Goal: Task Accomplishment & Management: Manage account settings

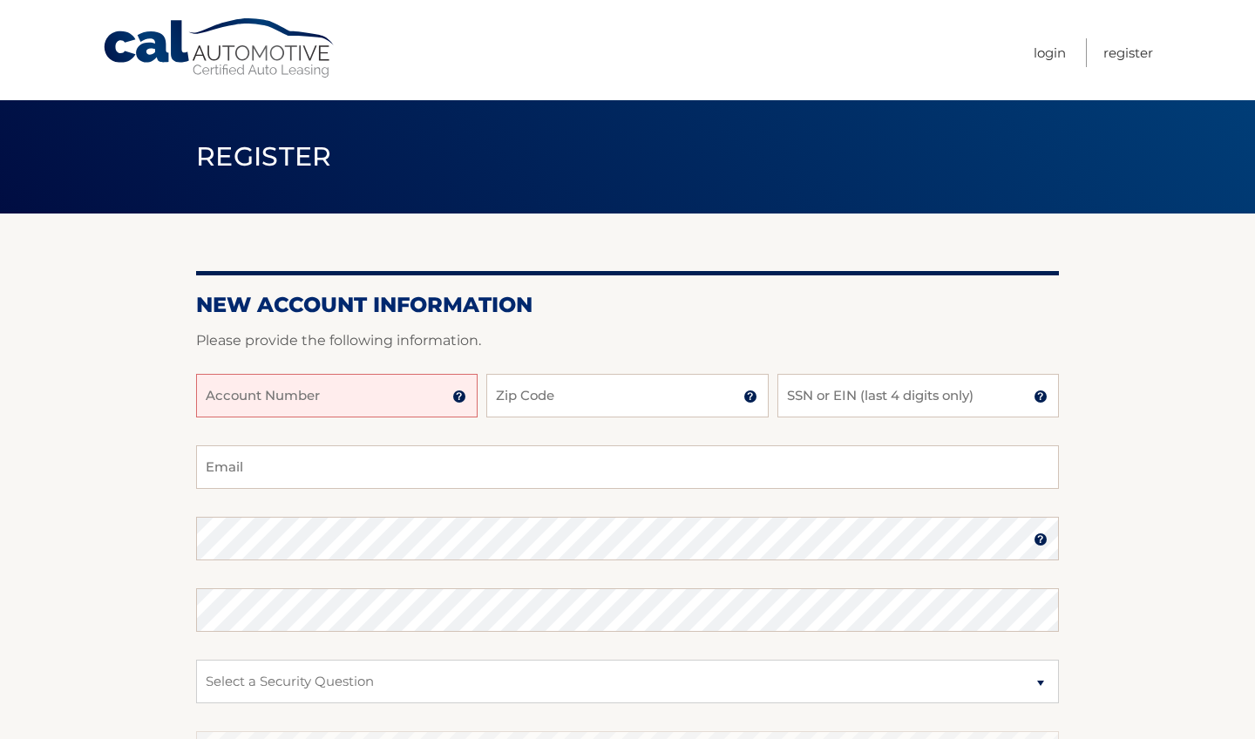
click at [317, 405] on input "Account Number" at bounding box center [337, 396] width 282 height 44
type input "44456017714"
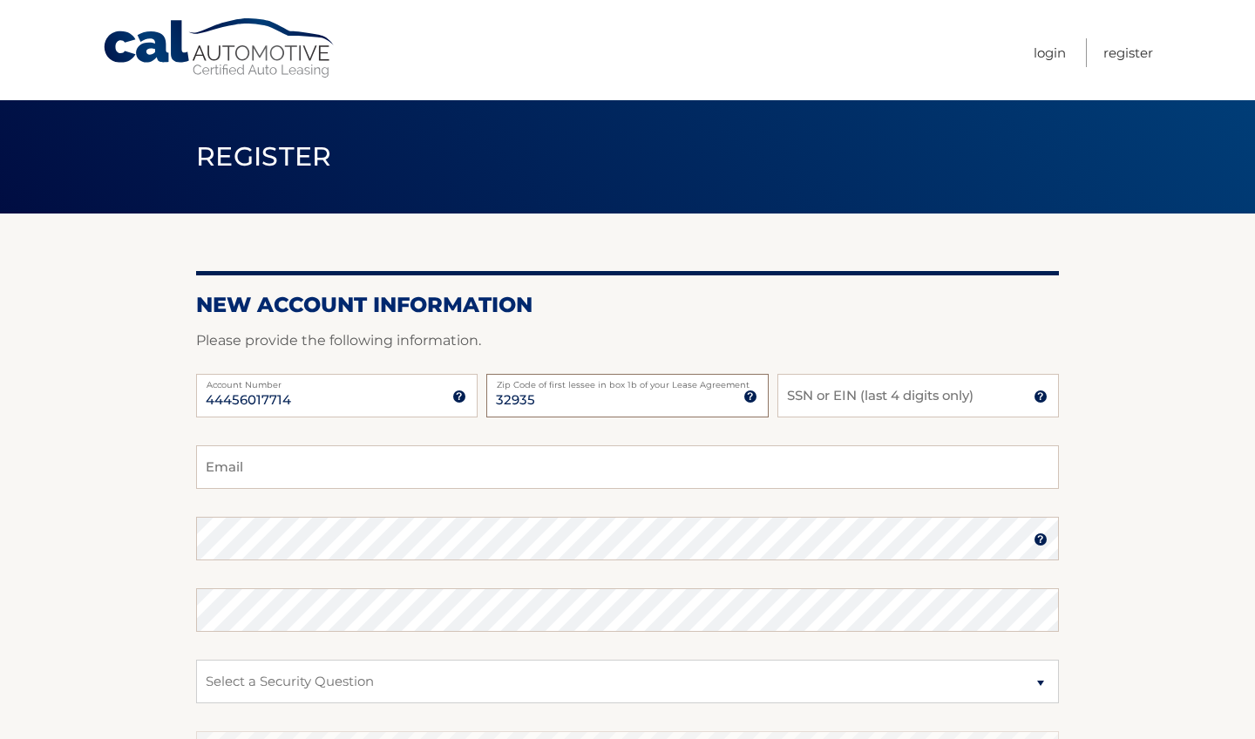
type input "32935"
click at [942, 400] on input "SSN or EIN (last 4 digits only)" at bounding box center [919, 396] width 282 height 44
type input "1125"
type input "dannycardona29"
type input "dannycardona29@gmail.com"
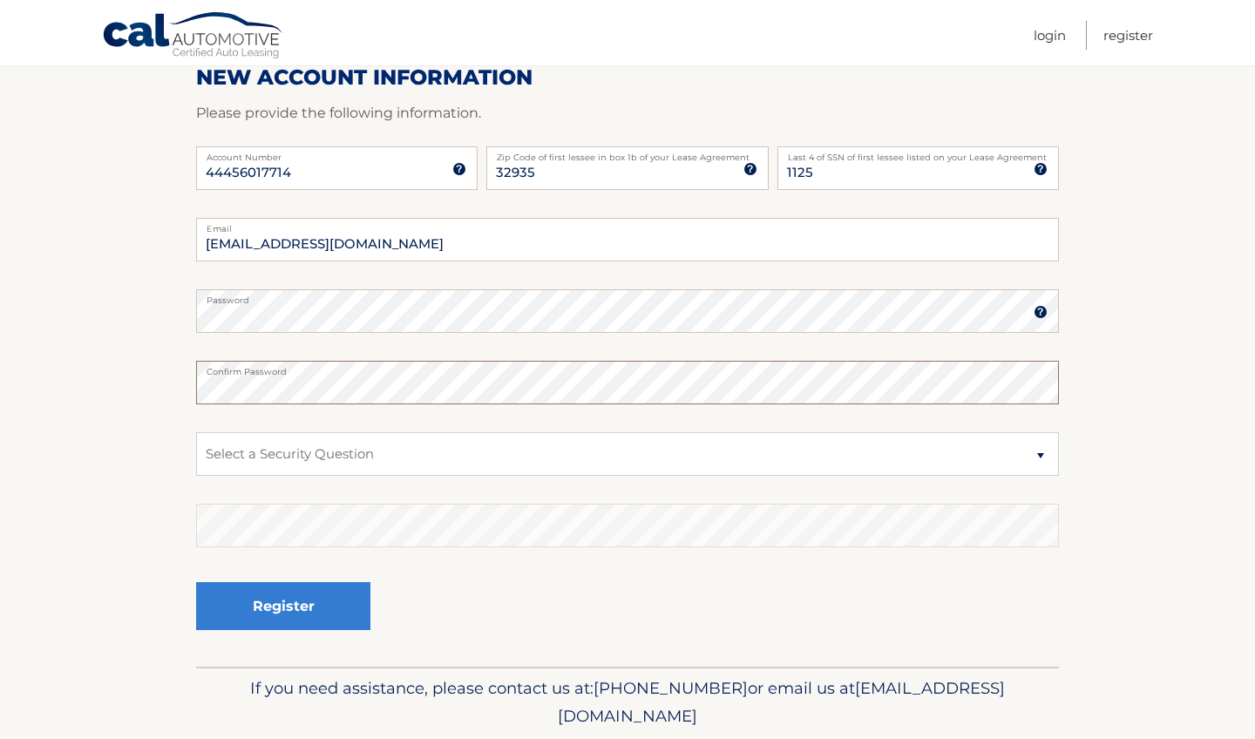
scroll to position [235, 0]
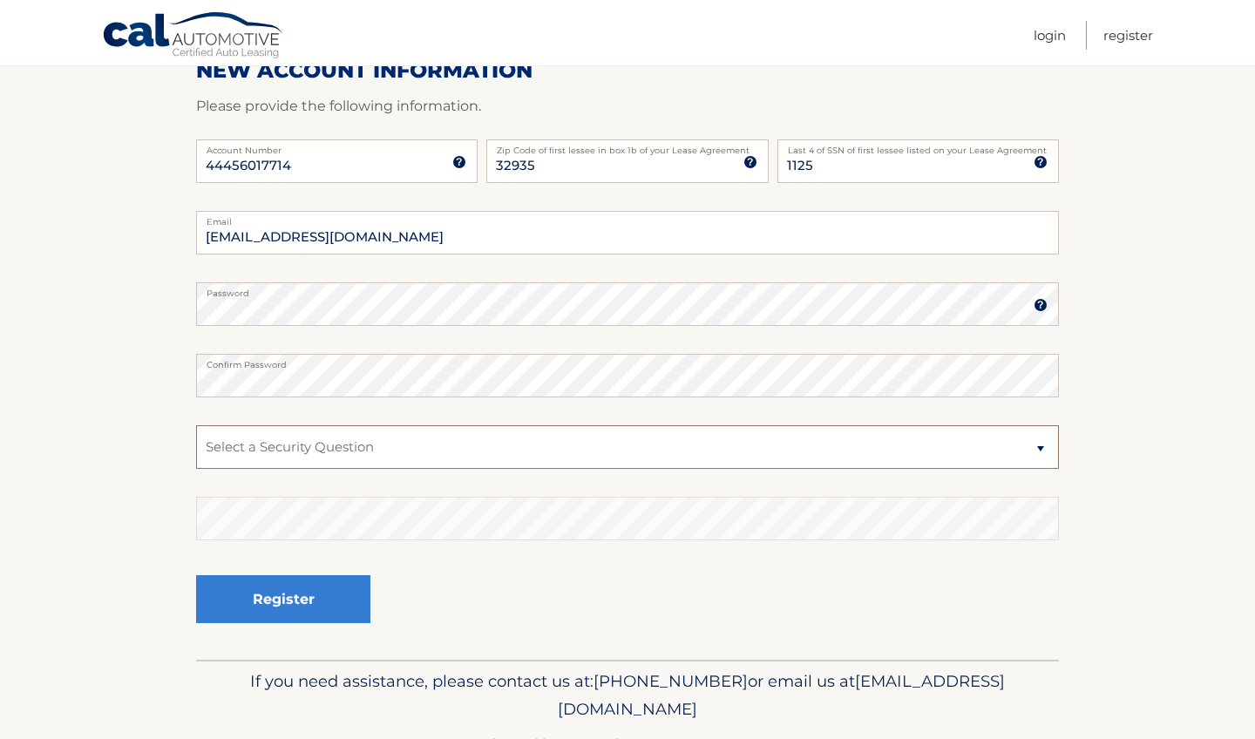
select select "1"
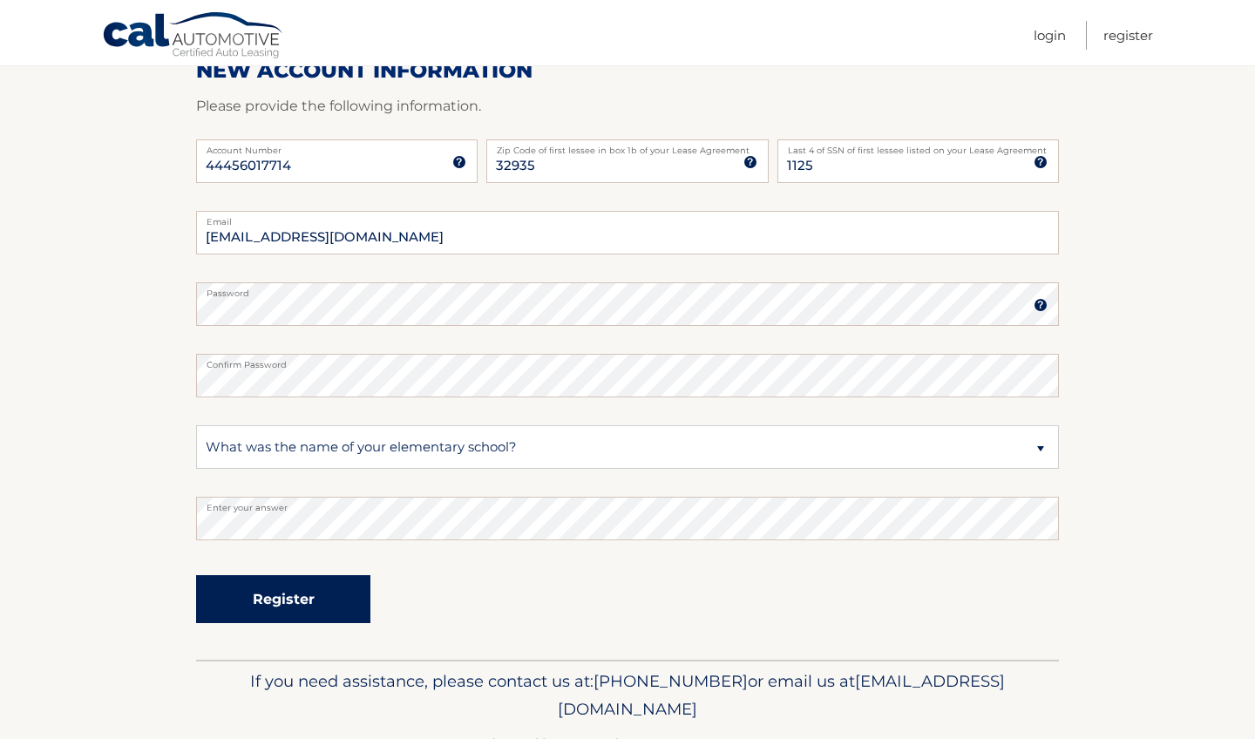
click at [266, 597] on button "Register" at bounding box center [283, 599] width 174 height 48
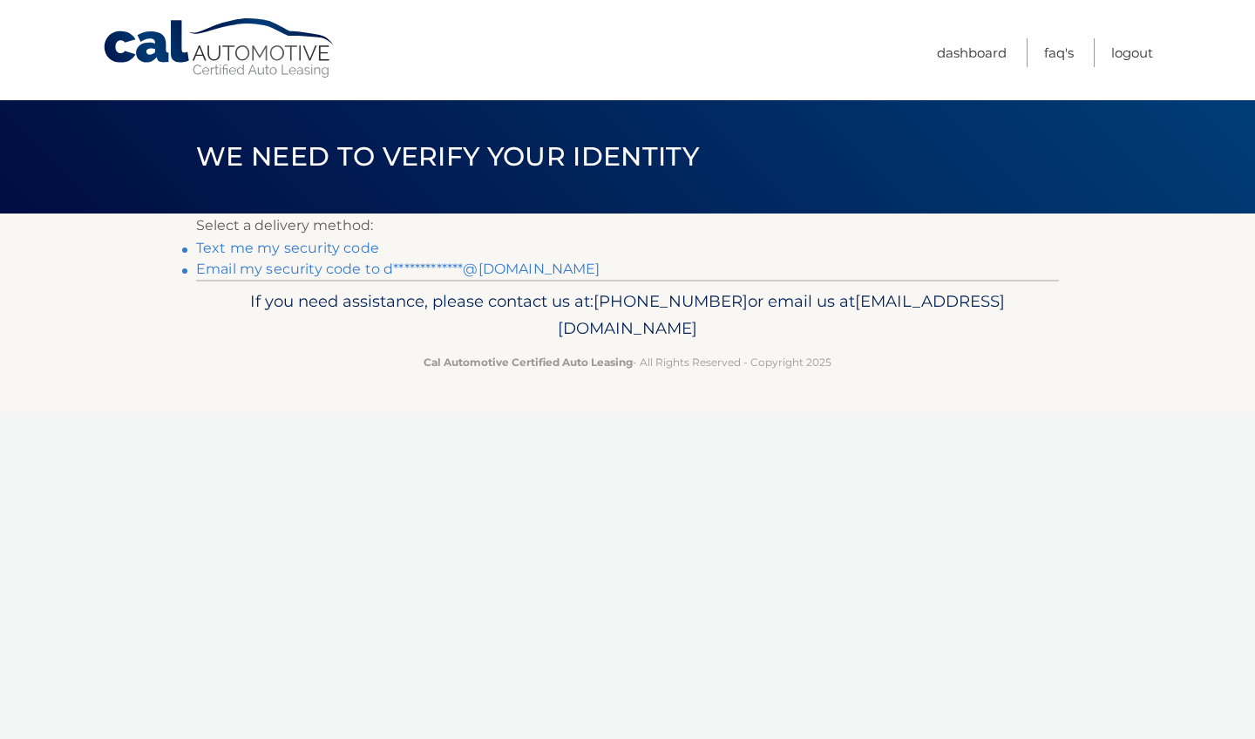
click at [330, 250] on link "Text me my security code" at bounding box center [287, 248] width 183 height 17
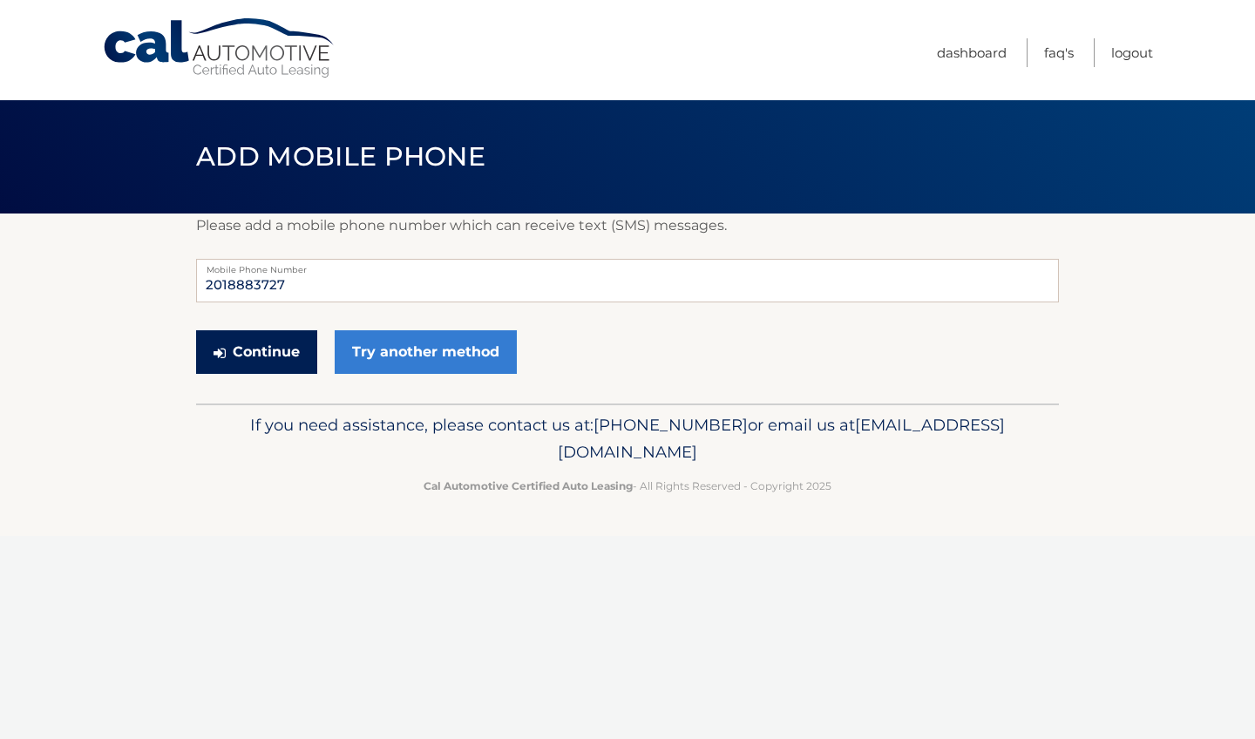
click at [283, 363] on button "Continue" at bounding box center [256, 352] width 121 height 44
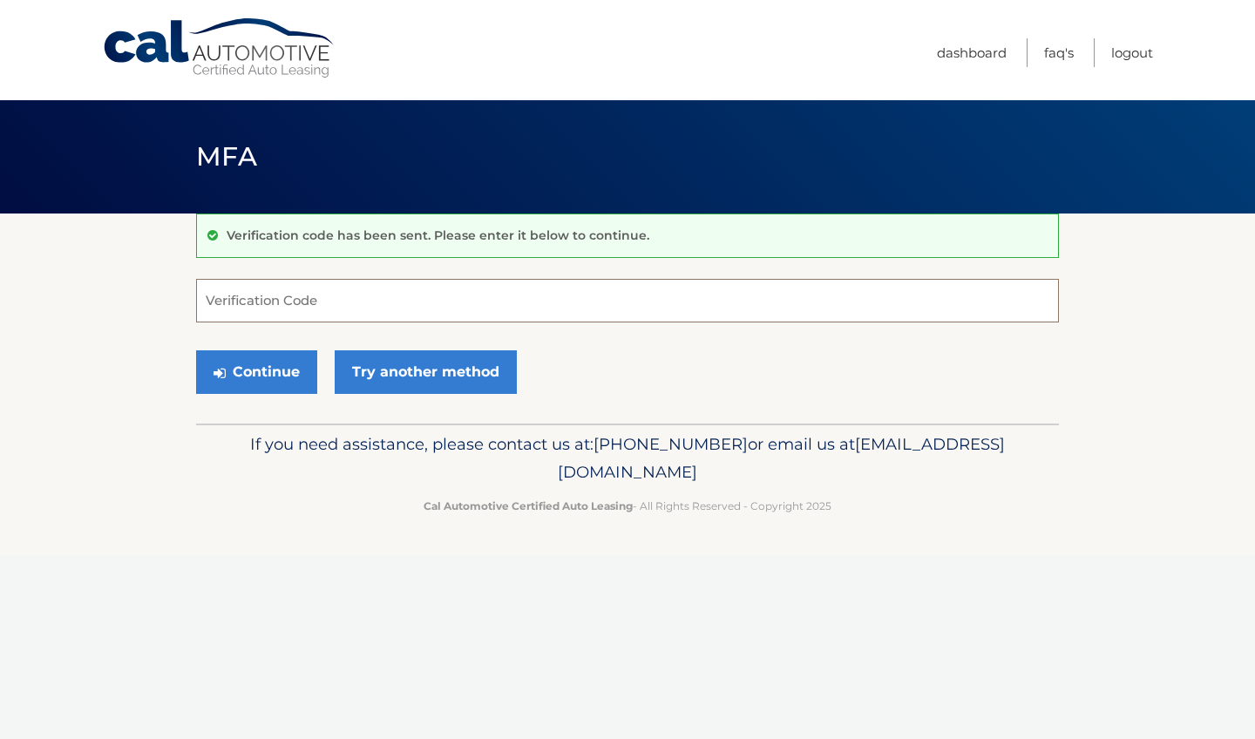
click at [376, 305] on input "Verification Code" at bounding box center [627, 301] width 863 height 44
type input "338800"
click at [256, 371] on button "Continue" at bounding box center [256, 372] width 121 height 44
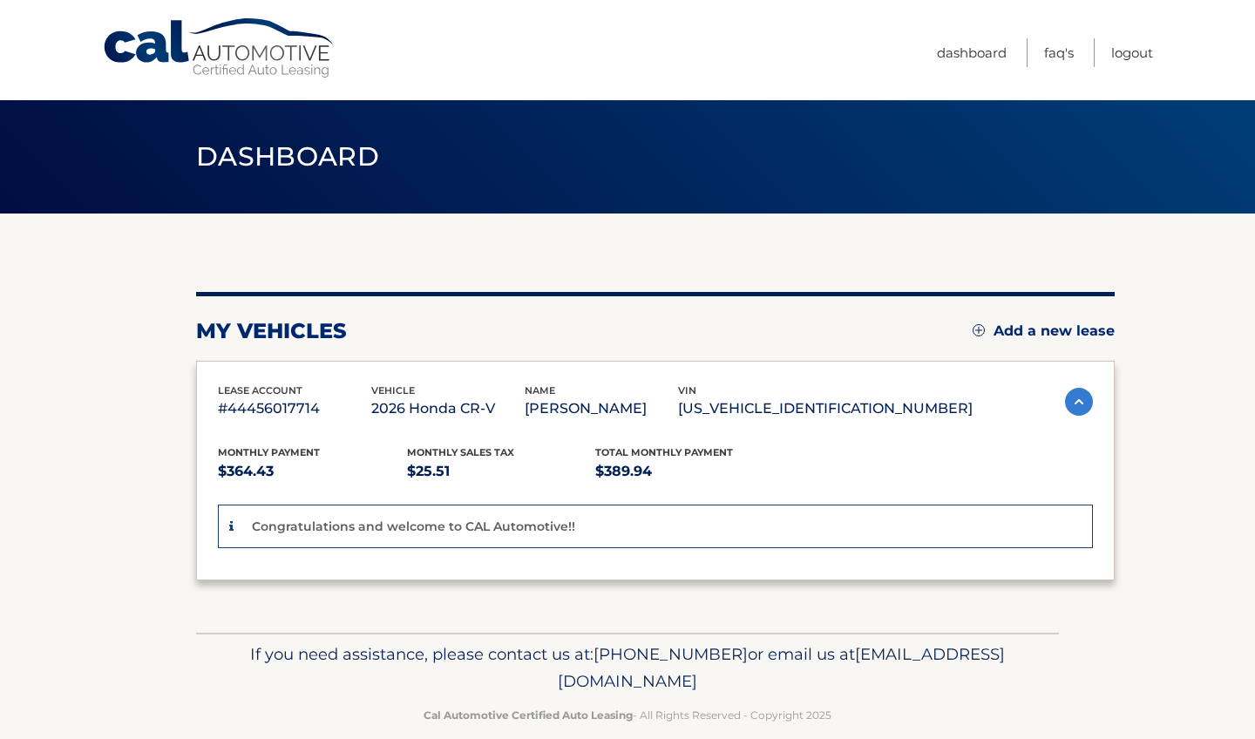
click at [289, 376] on div "lease account #44456017714 vehicle 2026 Honda CR-V name DANNY CARDONA vin 5J6RS…" at bounding box center [655, 471] width 919 height 221
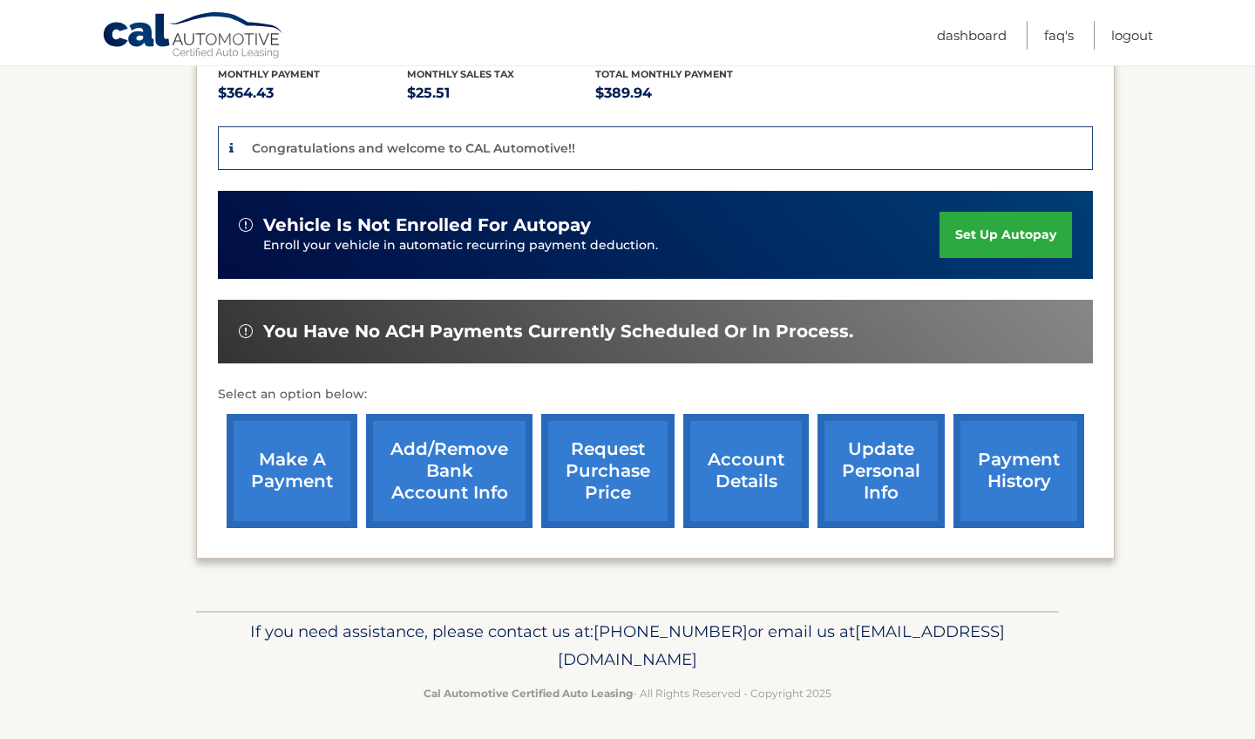
scroll to position [378, 0]
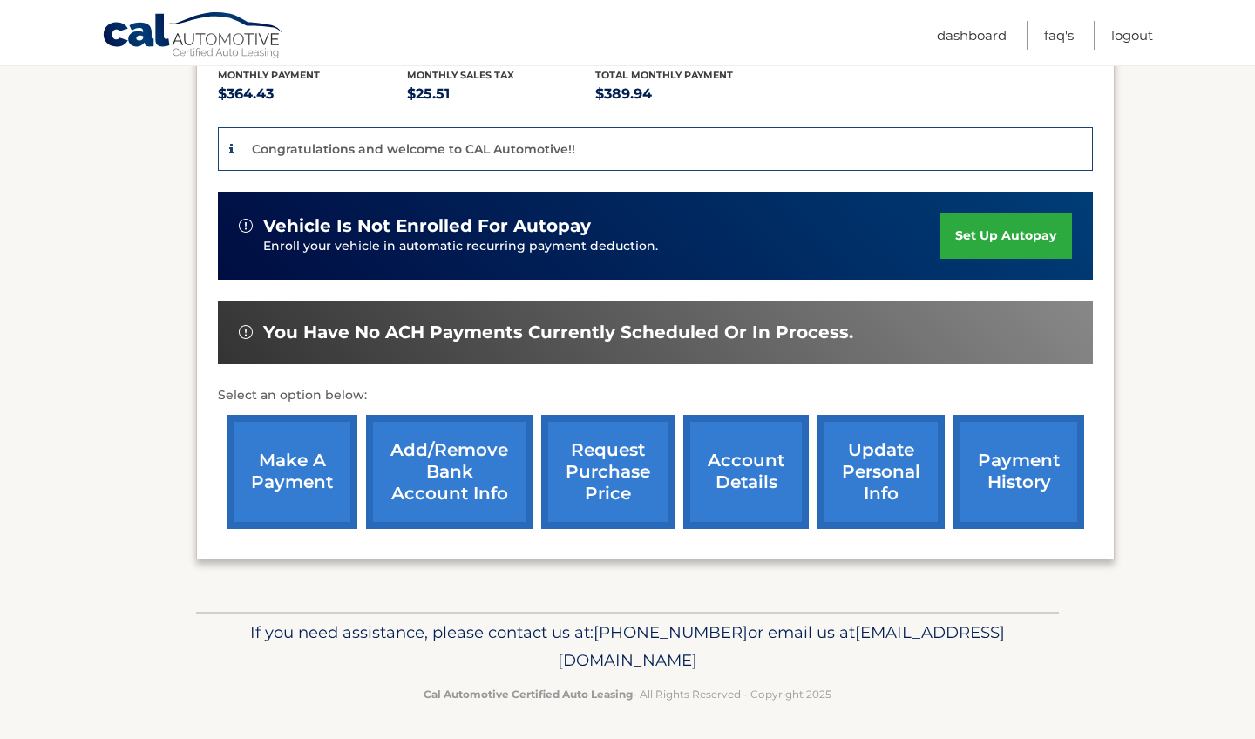
click at [420, 453] on link "Add/Remove bank account info" at bounding box center [449, 472] width 167 height 114
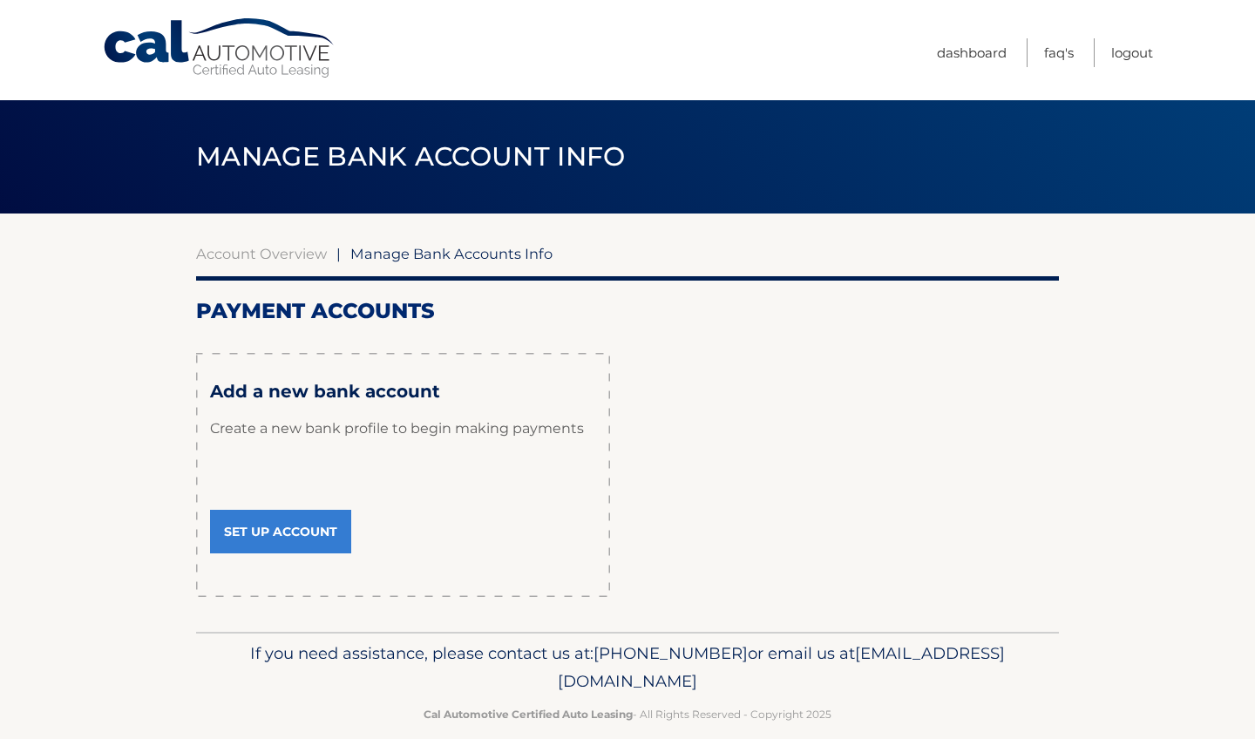
click at [302, 540] on link "Set Up Account" at bounding box center [280, 532] width 141 height 44
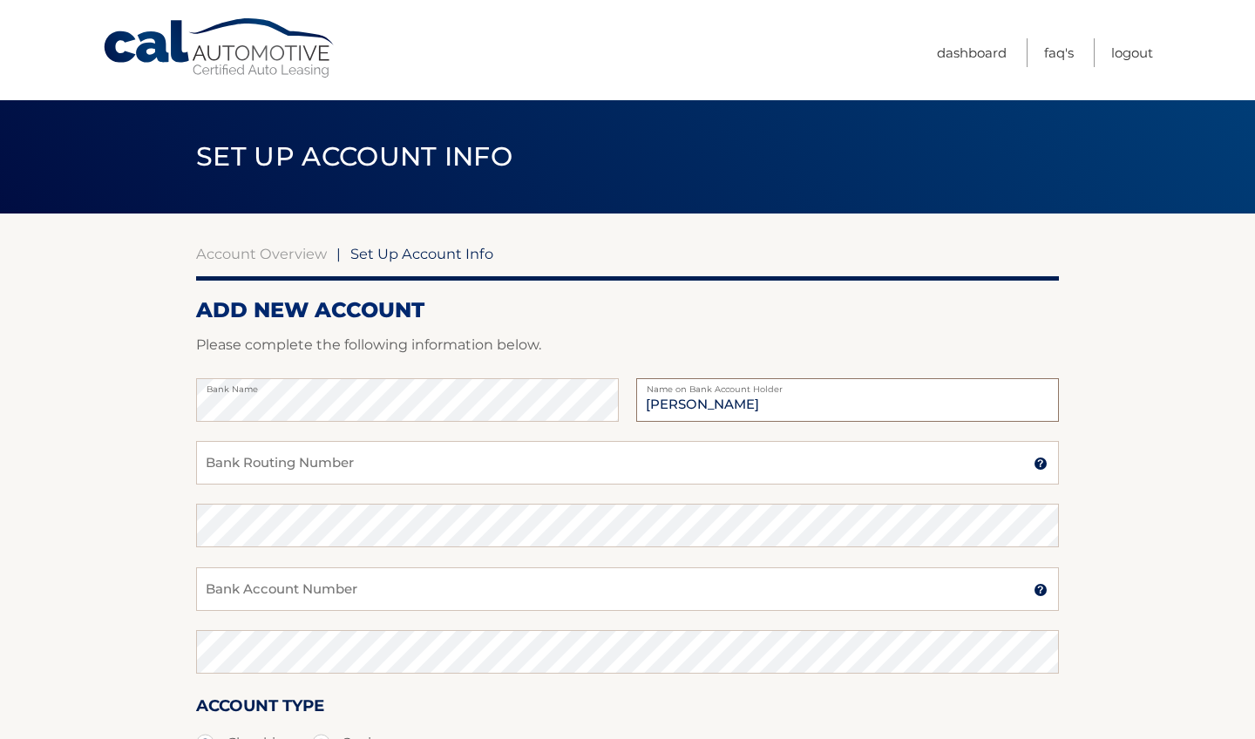
type input "[PERSON_NAME]"
click at [368, 473] on input "Bank Routing Number" at bounding box center [627, 463] width 863 height 44
type input "021200339"
click at [428, 588] on input "Bank Account Number" at bounding box center [627, 590] width 863 height 44
type input "381029905216"
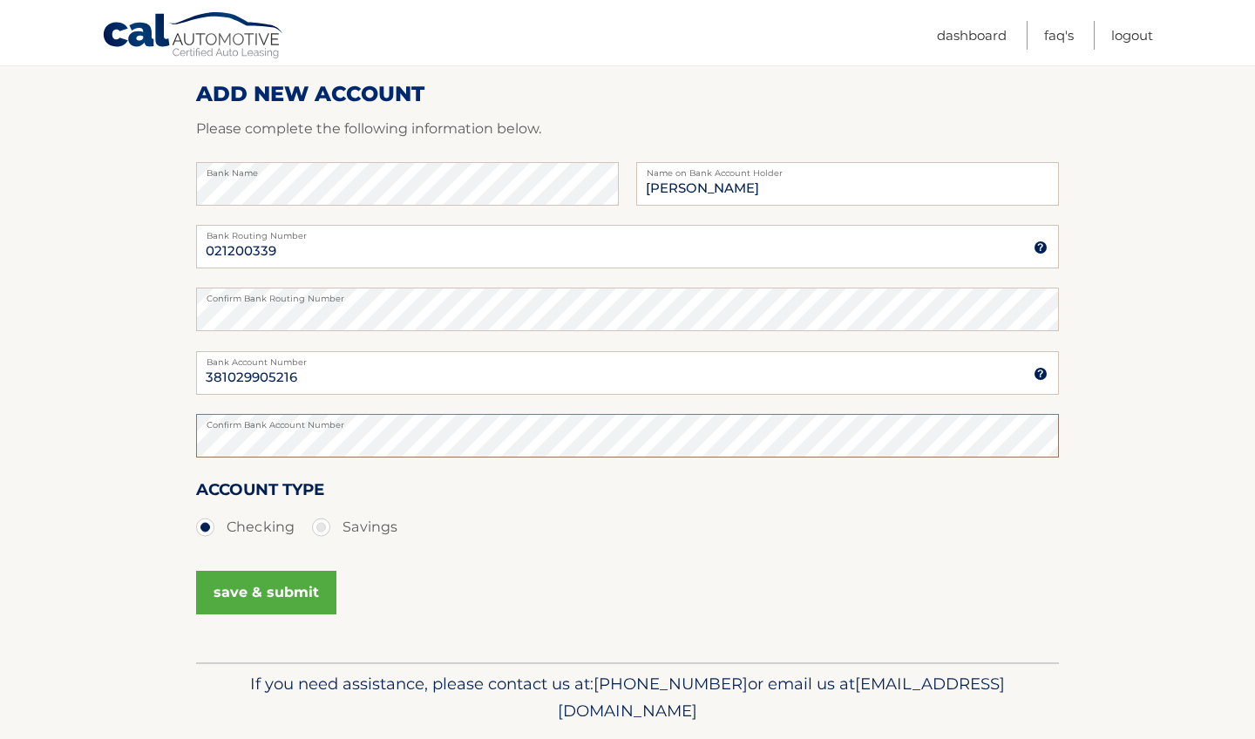
scroll to position [228, 0]
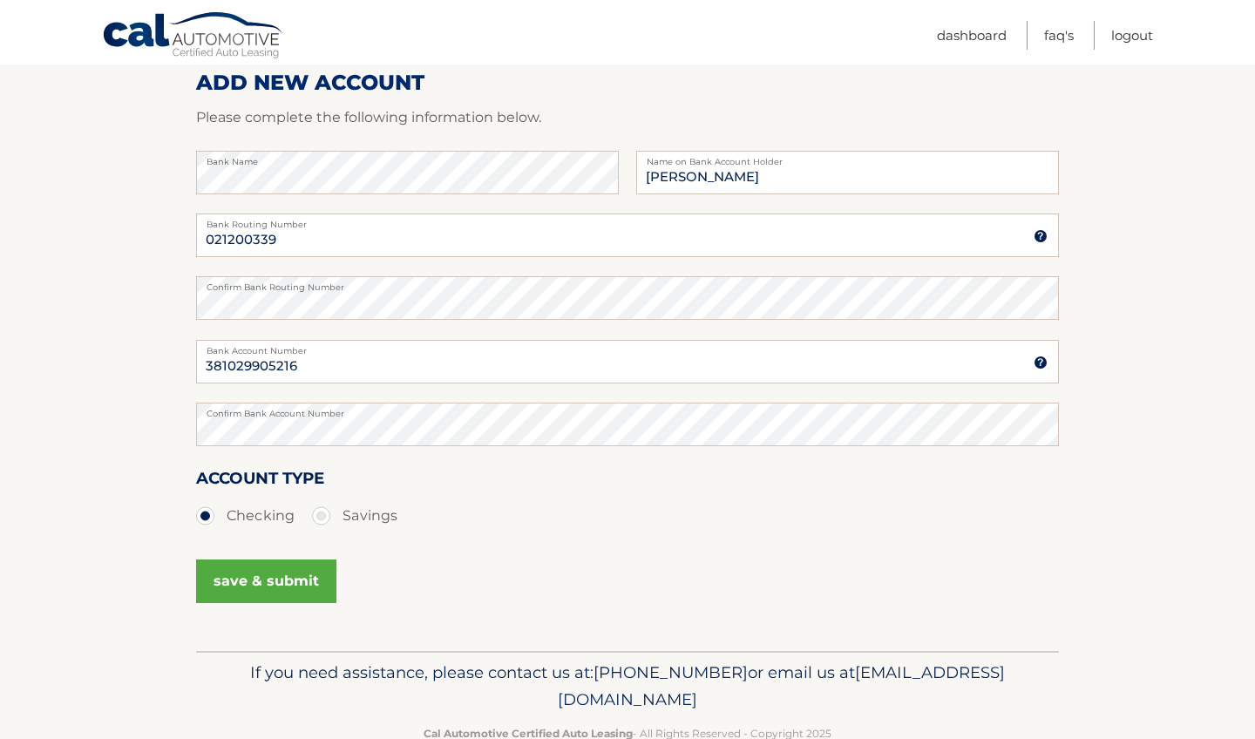
click at [281, 583] on button "save & submit" at bounding box center [266, 582] width 140 height 44
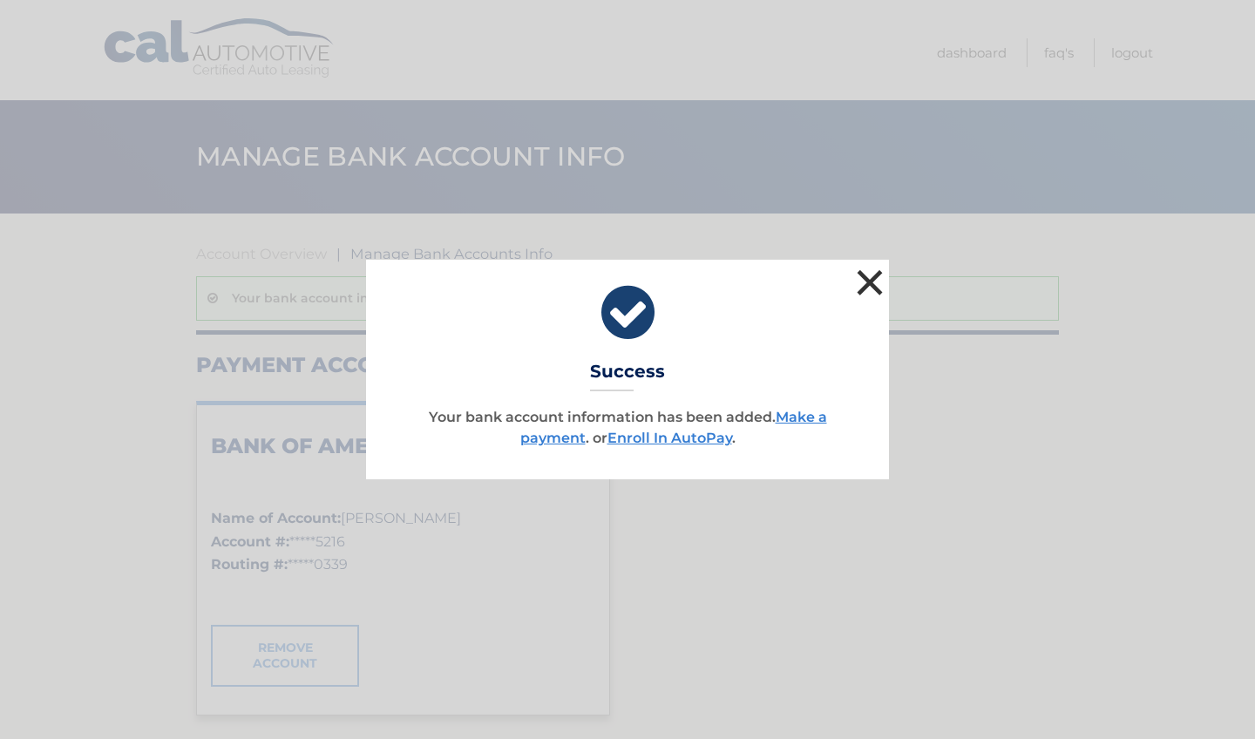
click at [874, 281] on button "×" at bounding box center [870, 282] width 35 height 35
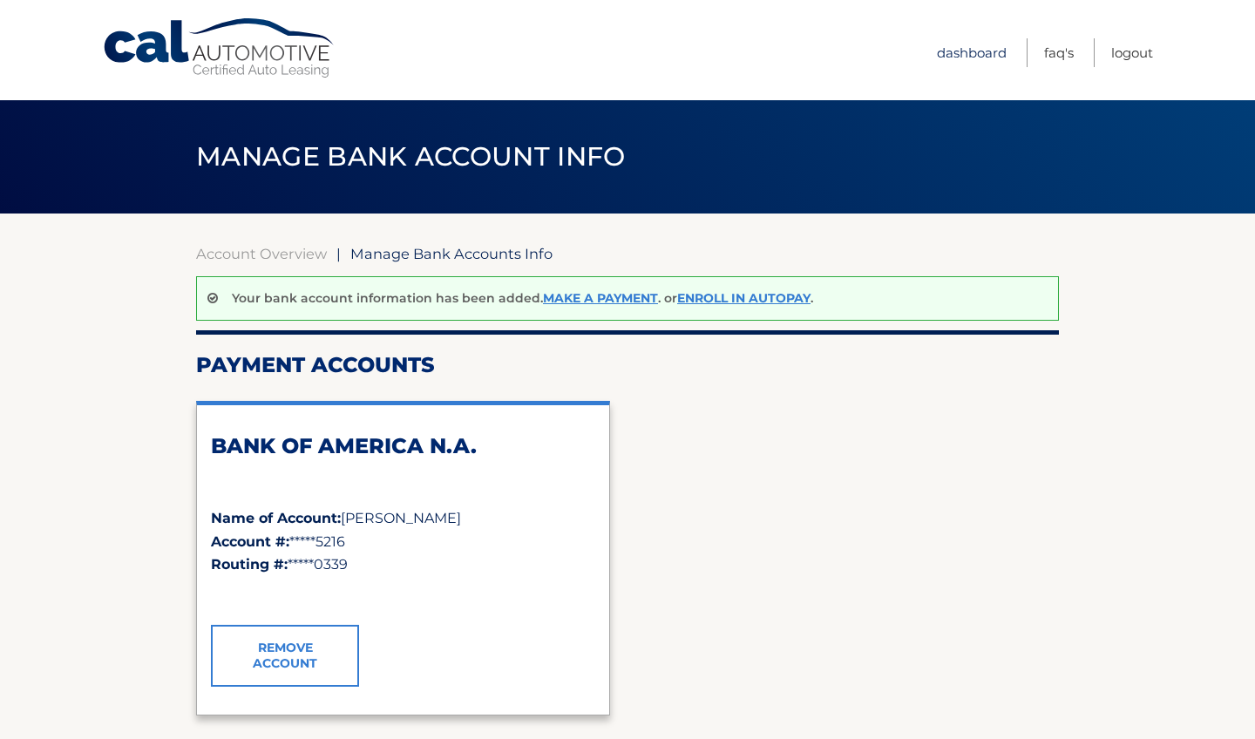
click at [963, 52] on link "Dashboard" at bounding box center [972, 52] width 70 height 29
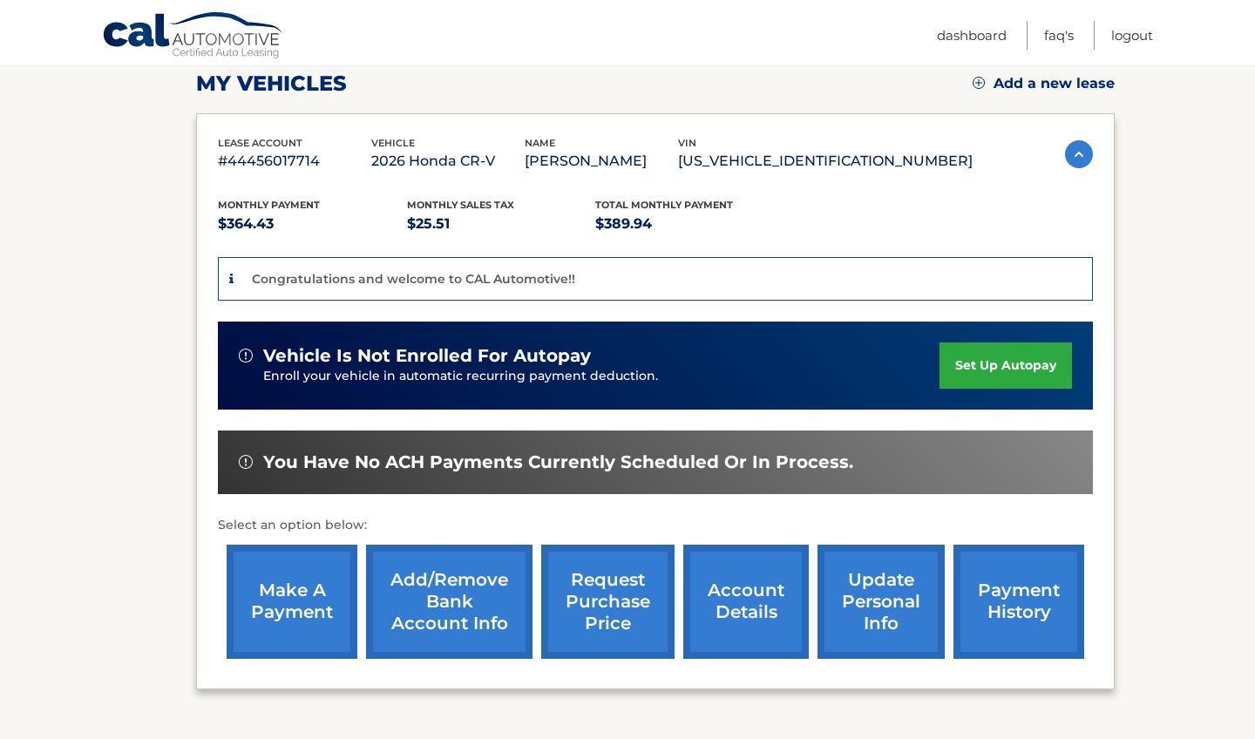
scroll to position [248, 0]
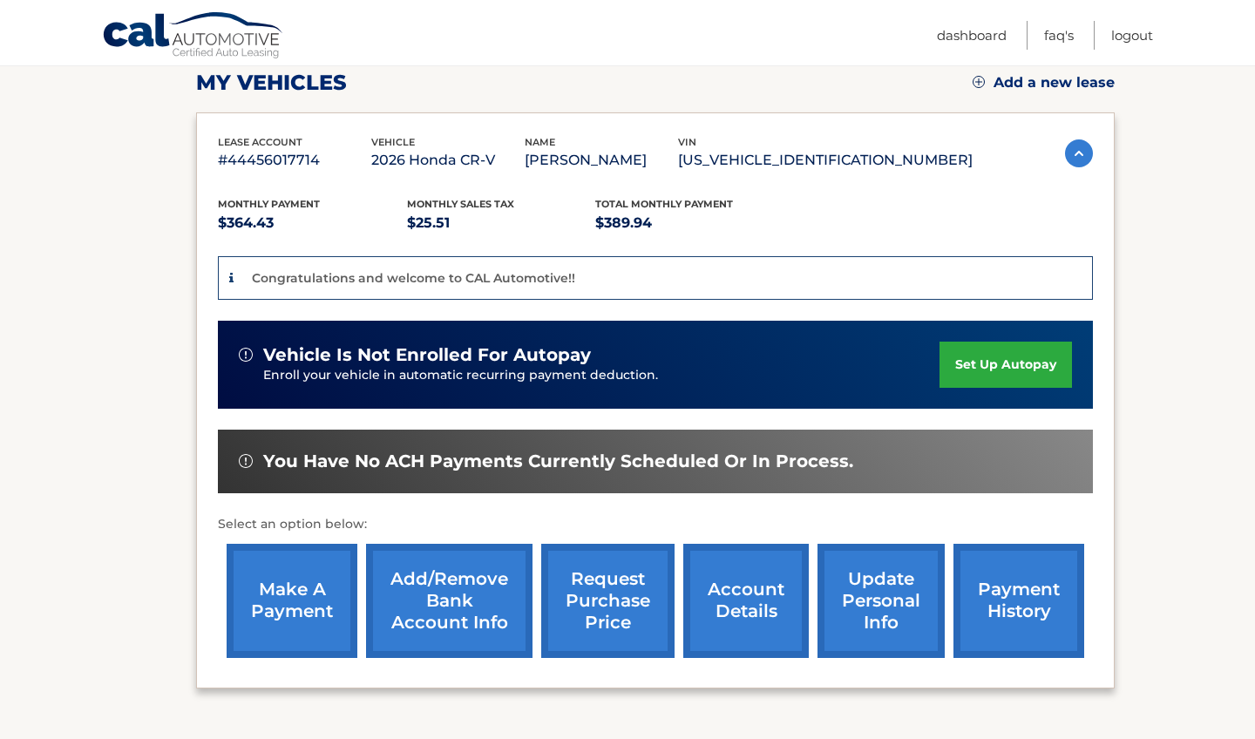
click at [282, 582] on link "make a payment" at bounding box center [292, 601] width 131 height 114
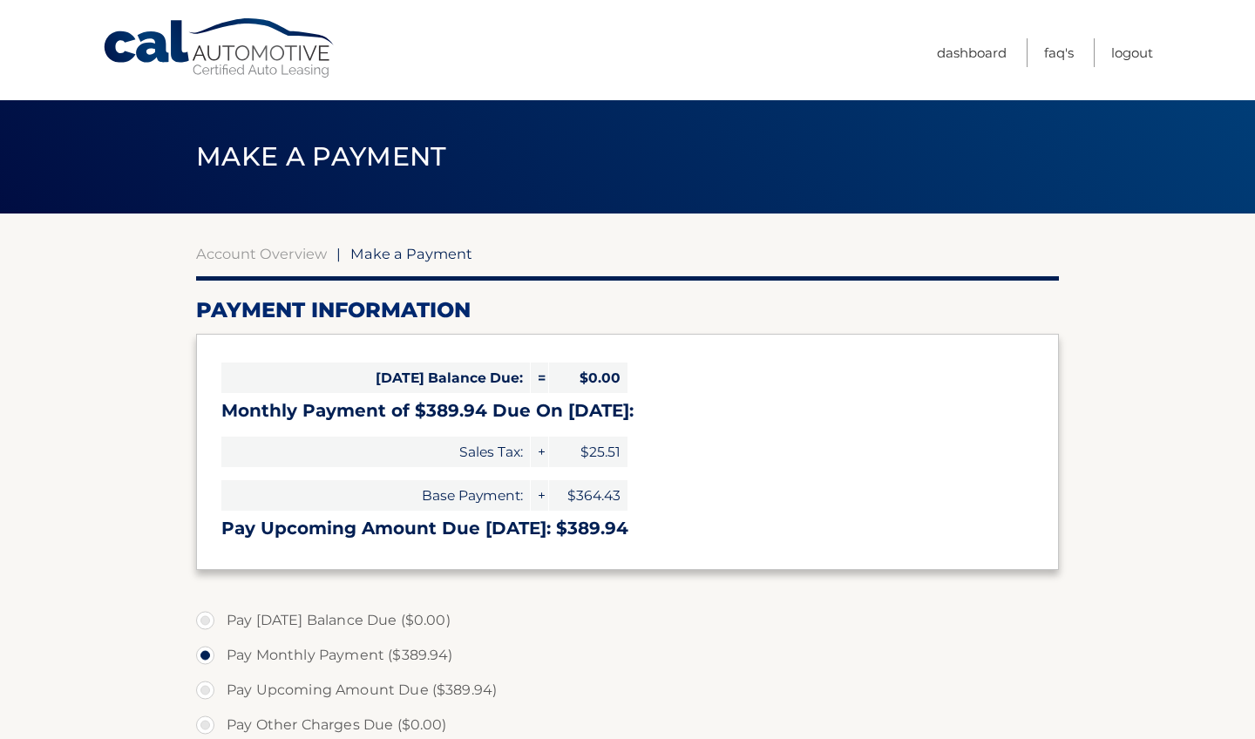
select select "MTVmOWQ1NDYtMTBjYi00N2VhLTkxMmMtY2ZkNjk3NThmYTZk"
click at [951, 50] on link "Dashboard" at bounding box center [972, 52] width 70 height 29
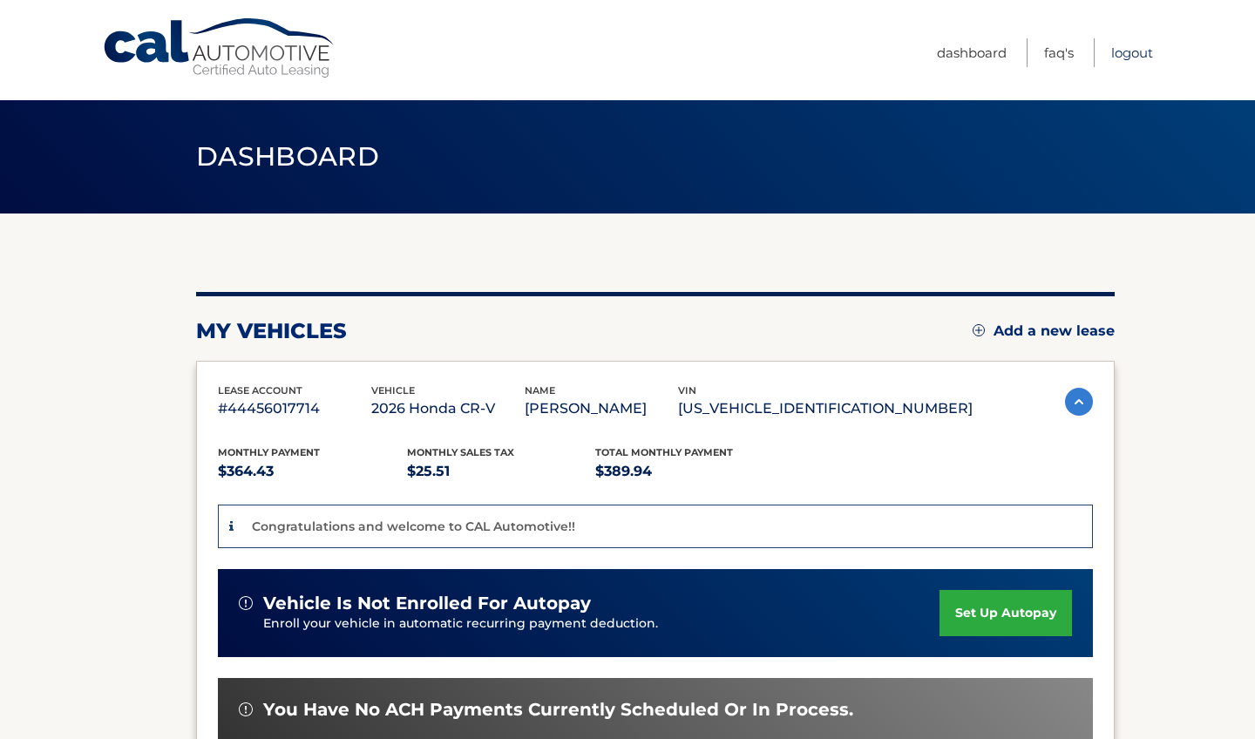
click at [1131, 51] on link "Logout" at bounding box center [1133, 52] width 42 height 29
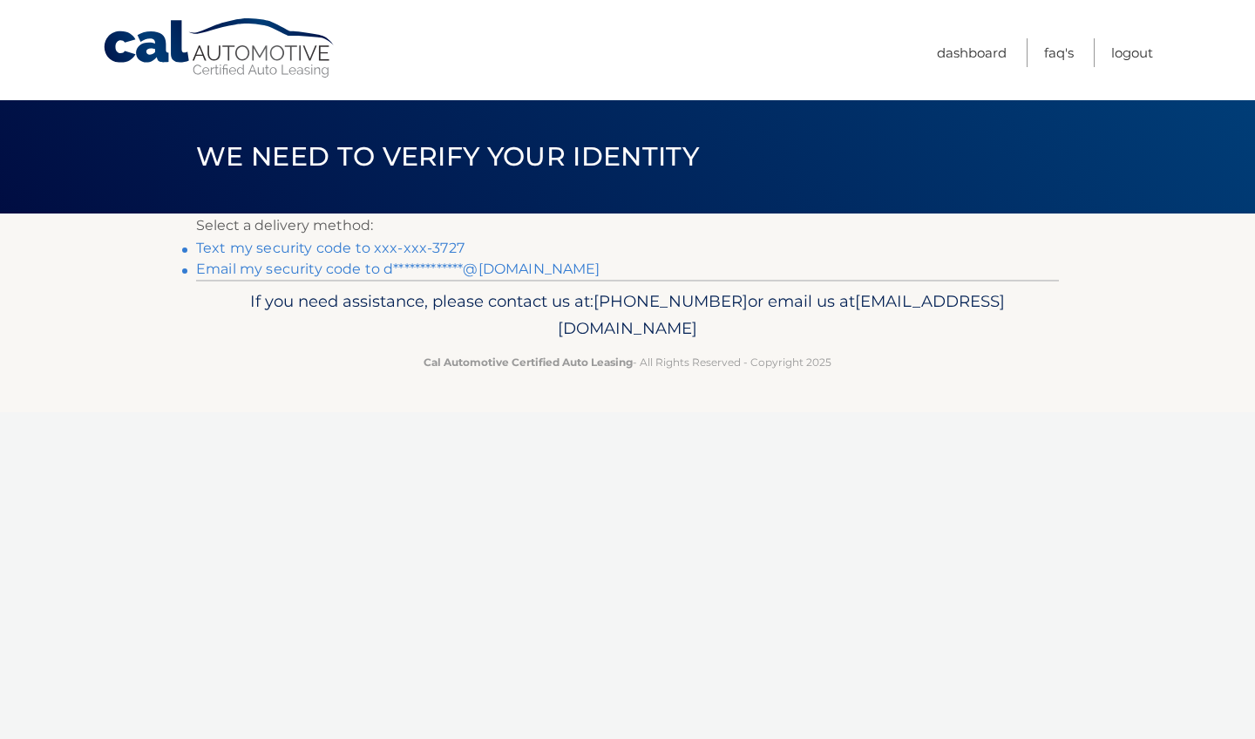
click at [332, 242] on link "Text my security code to xxx-xxx-3727" at bounding box center [330, 248] width 269 height 17
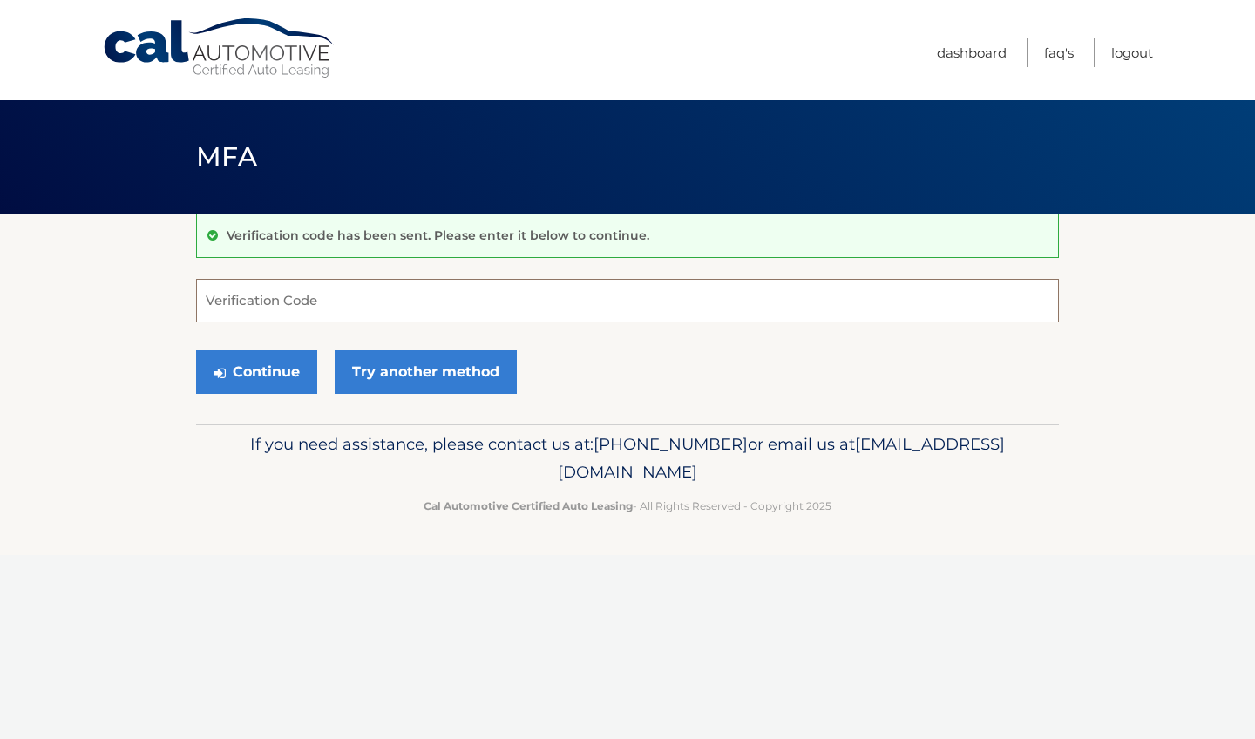
click at [358, 307] on input "Verification Code" at bounding box center [627, 301] width 863 height 44
type input "668523"
click at [256, 371] on button "Continue" at bounding box center [256, 372] width 121 height 44
click at [281, 377] on button "Continue" at bounding box center [256, 372] width 121 height 44
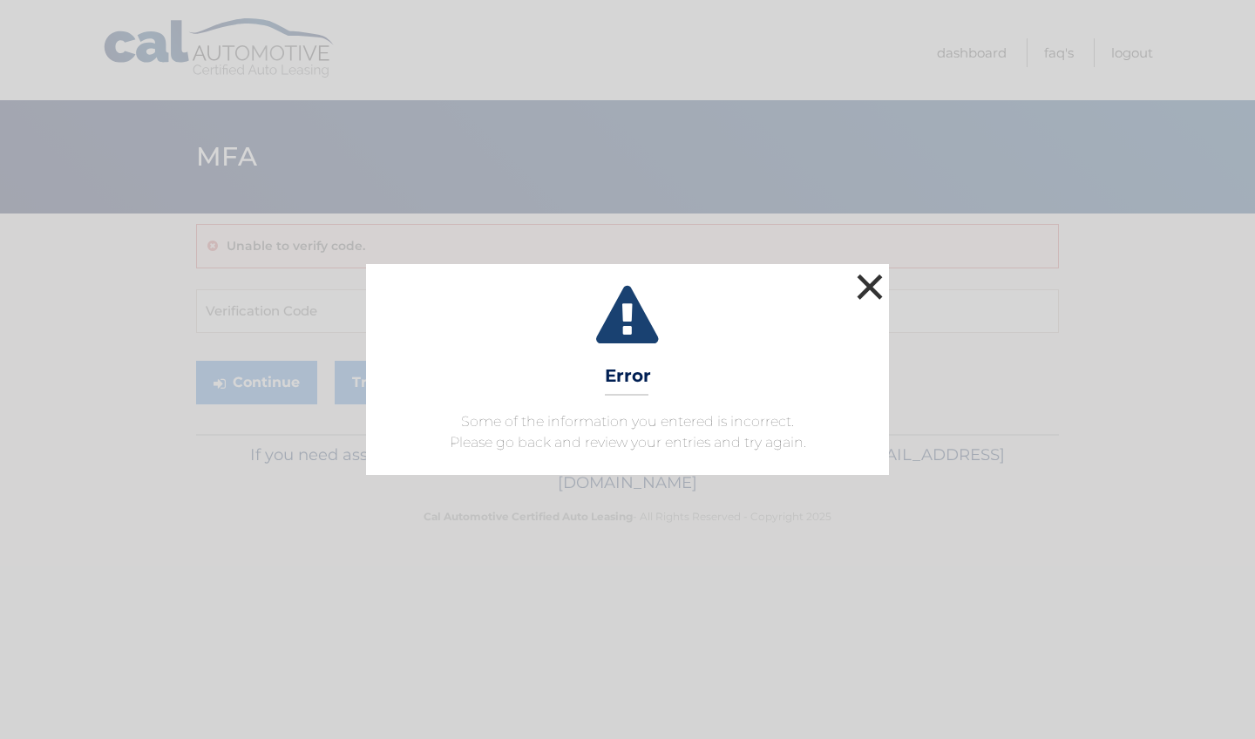
click at [874, 283] on button "×" at bounding box center [870, 286] width 35 height 35
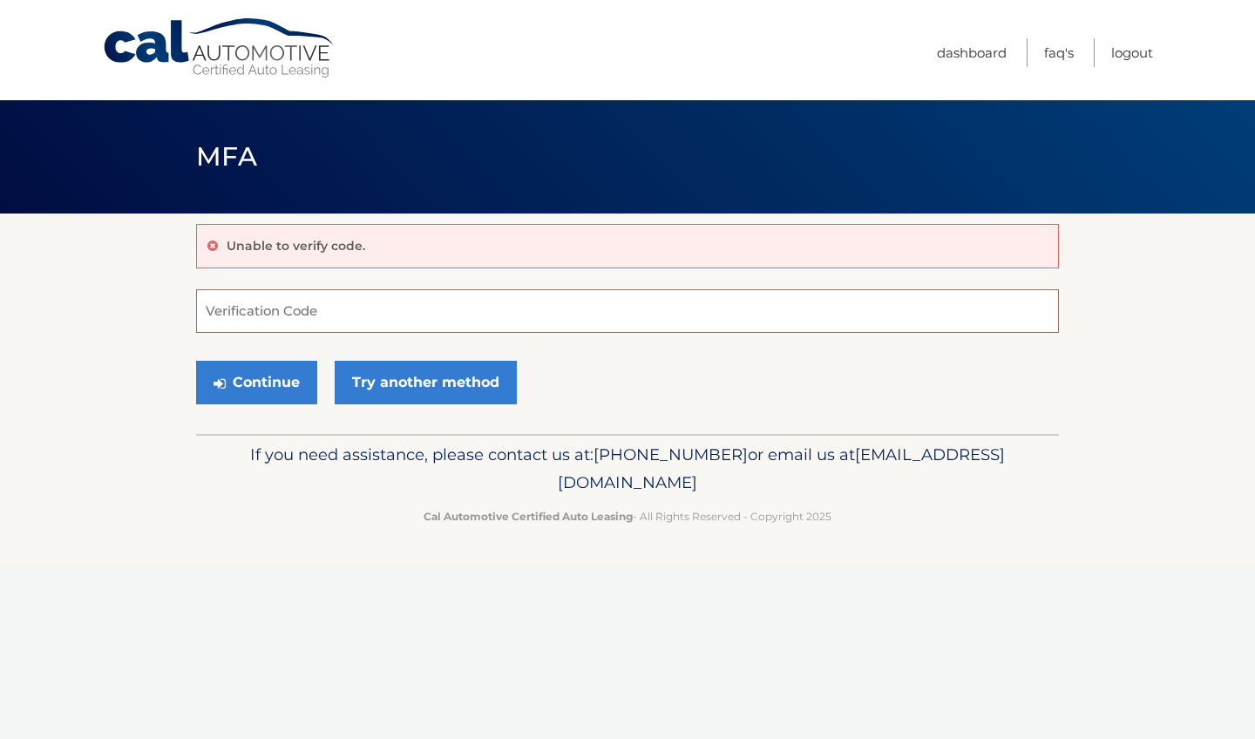
click at [311, 303] on input "Verification Code" at bounding box center [627, 311] width 863 height 44
type input "668523"
click at [229, 391] on button "Continue" at bounding box center [256, 383] width 121 height 44
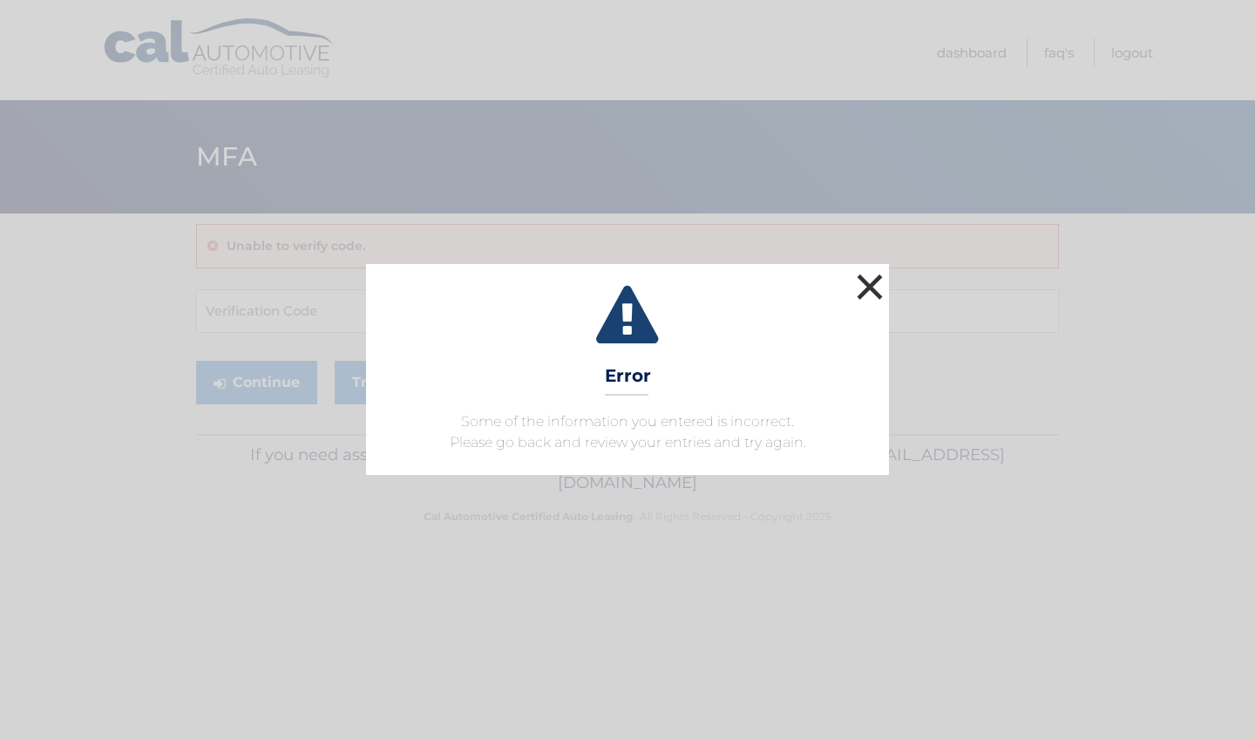
click at [875, 282] on button "×" at bounding box center [870, 286] width 35 height 35
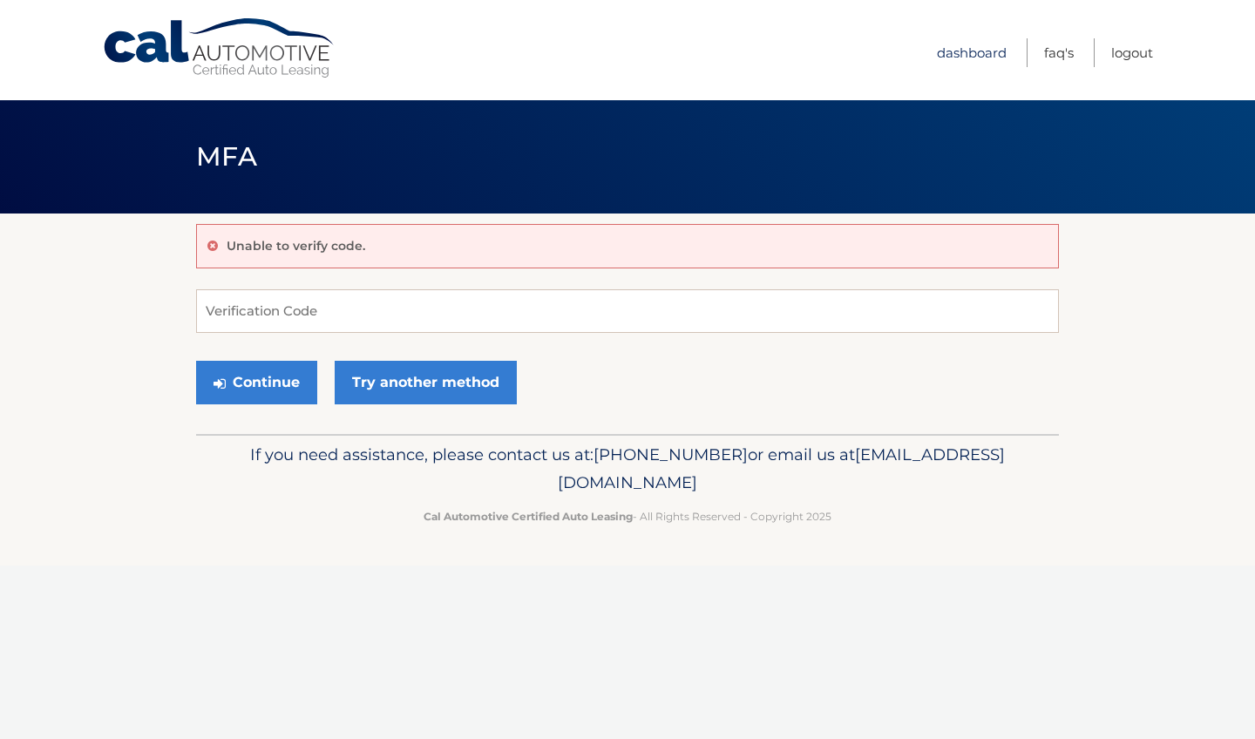
click at [968, 56] on link "Dashboard" at bounding box center [972, 52] width 70 height 29
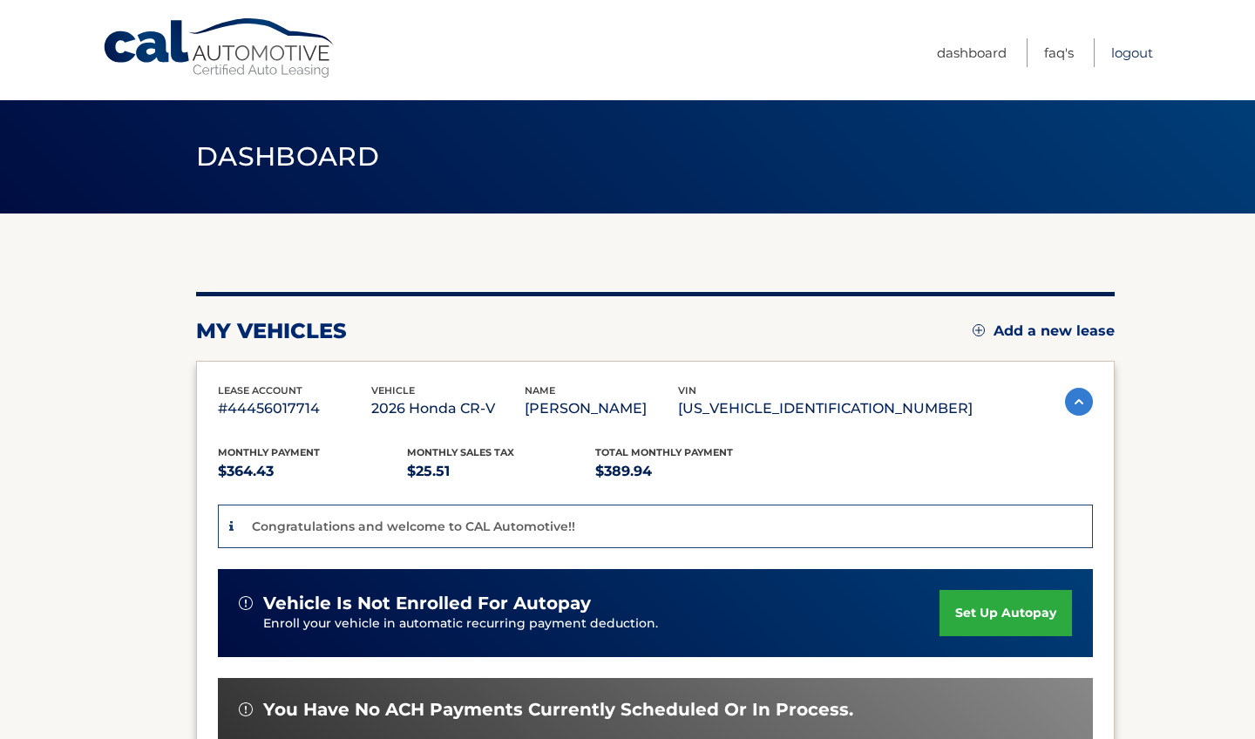
click at [1136, 51] on link "Logout" at bounding box center [1133, 52] width 42 height 29
